Goal: Transaction & Acquisition: Purchase product/service

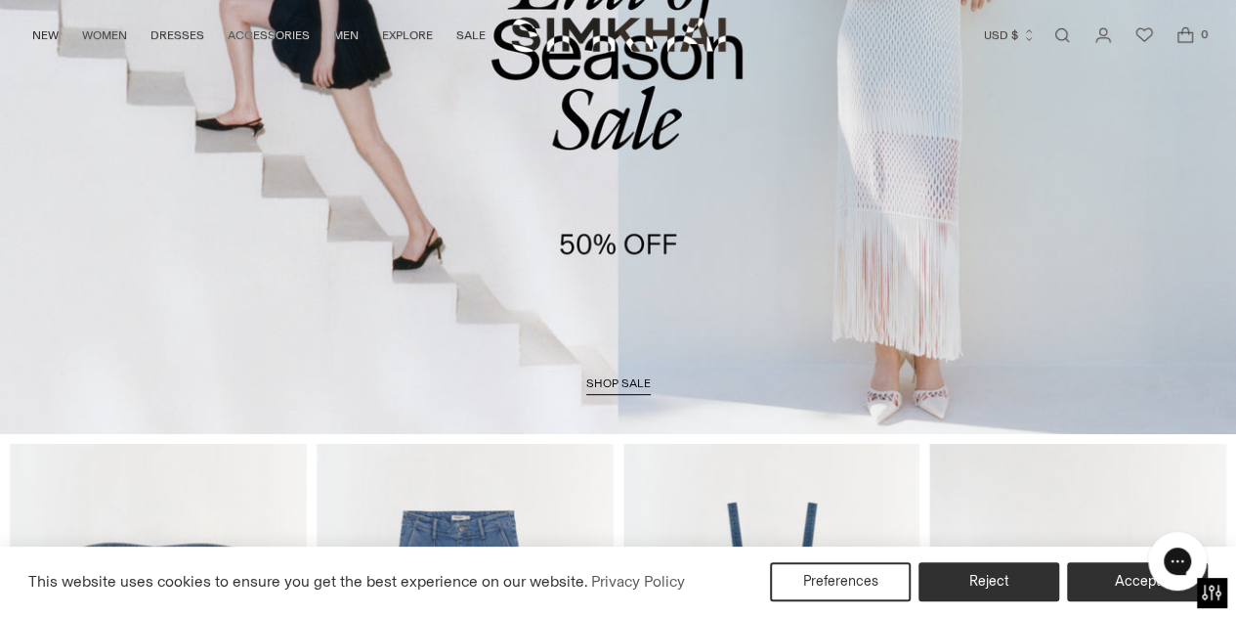
scroll to position [391, 0]
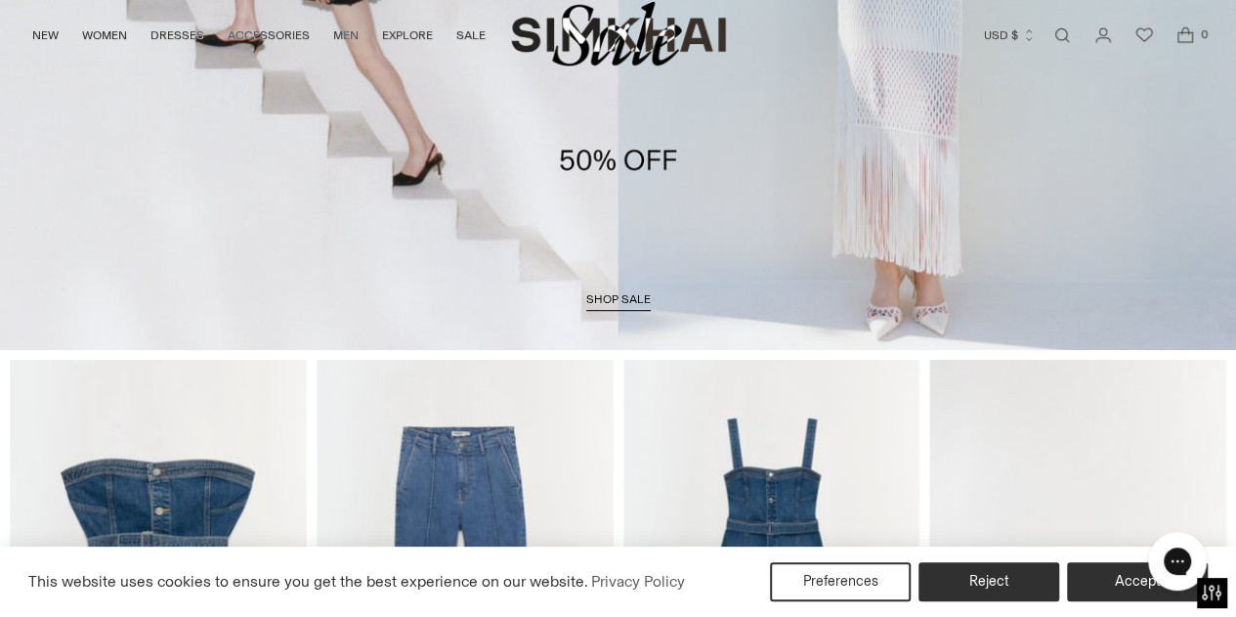
click at [618, 296] on span "shop sale" at bounding box center [618, 299] width 64 height 14
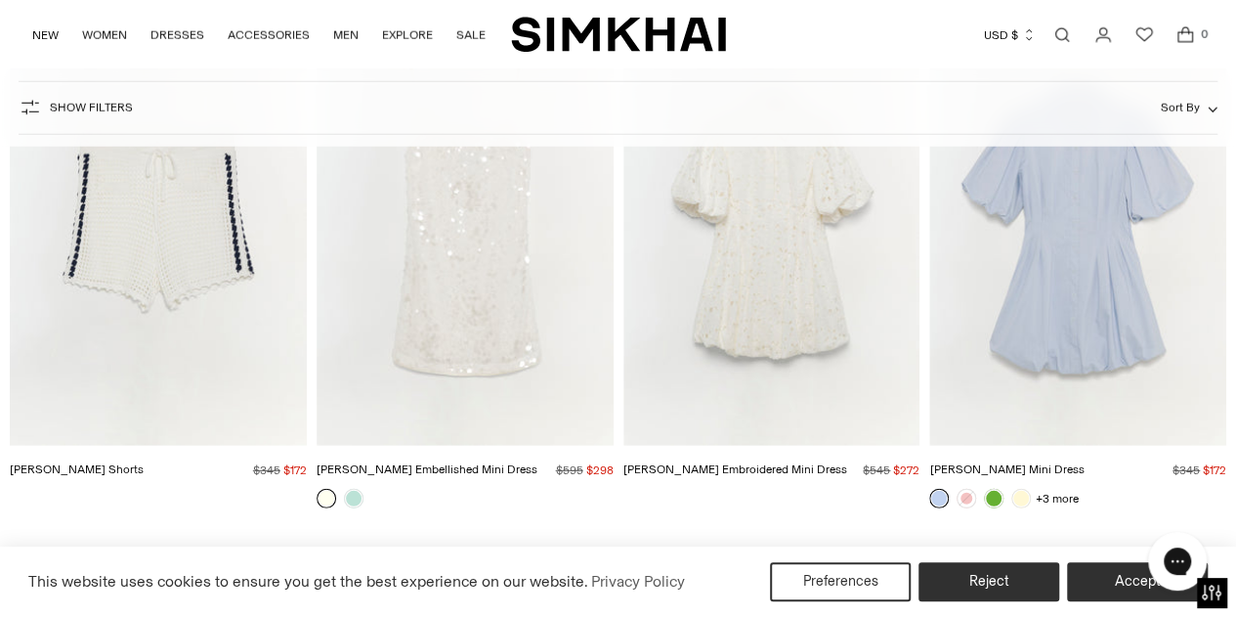
scroll to position [6253, 0]
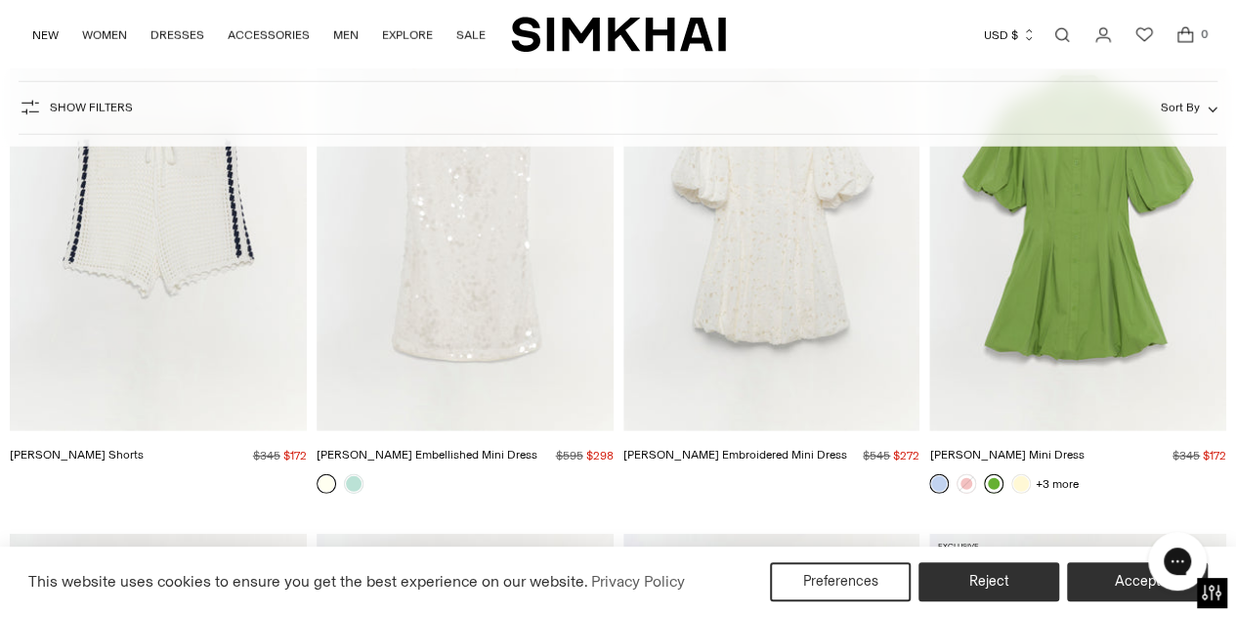
click at [996, 482] on link at bounding box center [994, 484] width 20 height 20
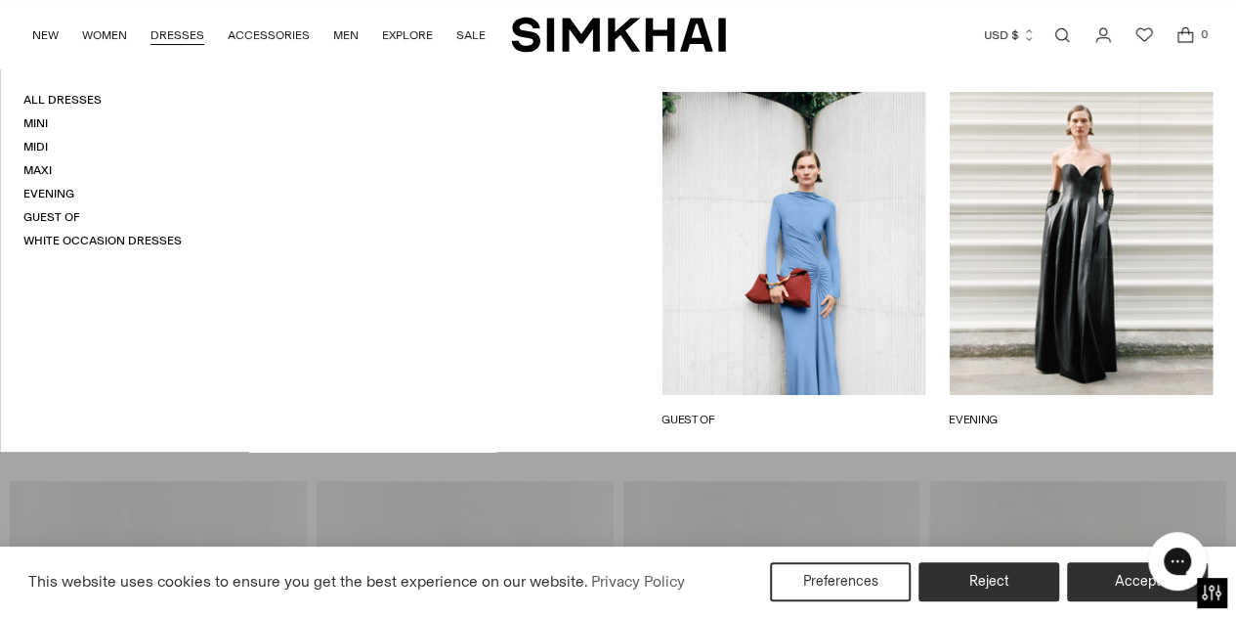
scroll to position [10943, 0]
